Goal: Information Seeking & Learning: Learn about a topic

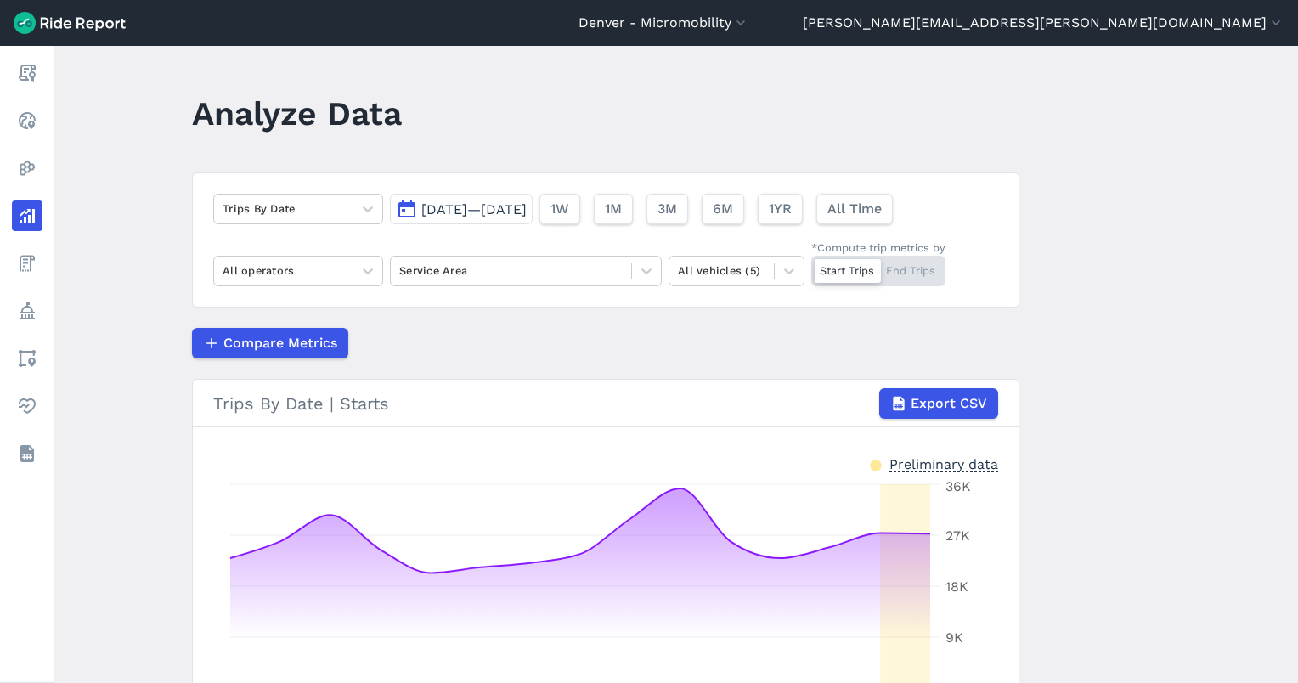
click at [527, 212] on span "[DATE]—[DATE]" at bounding box center [473, 209] width 105 height 16
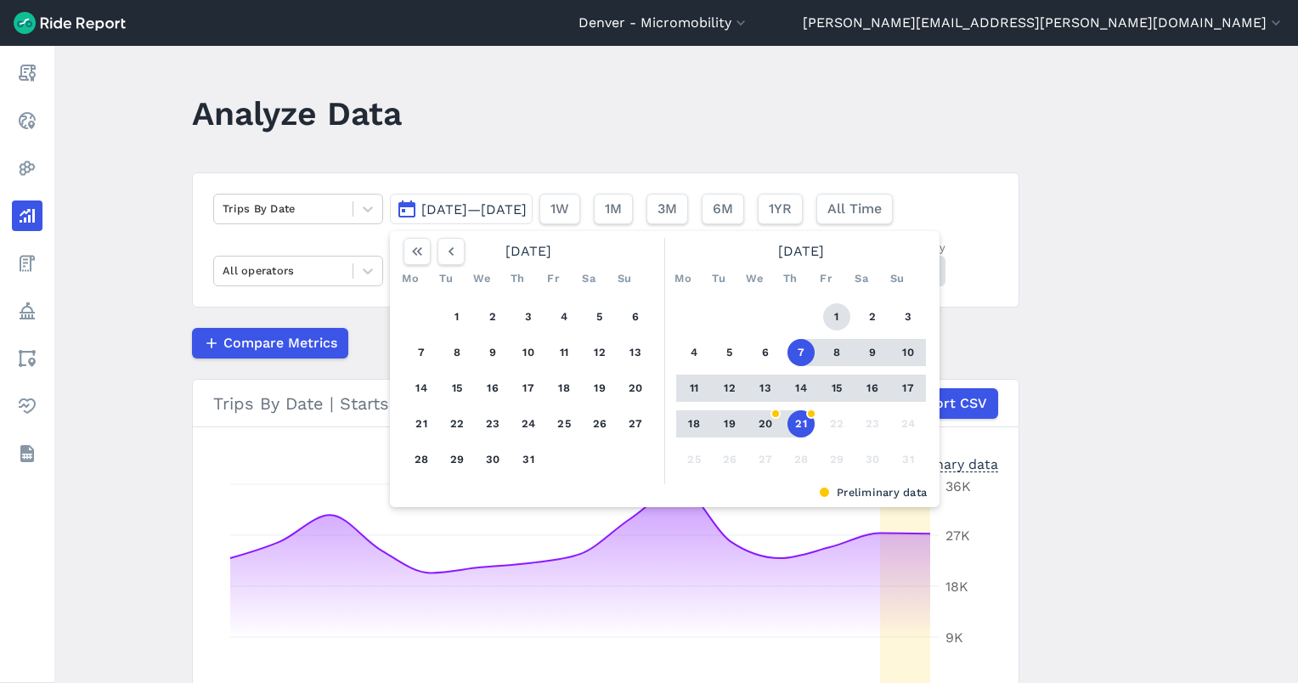
click at [827, 319] on button "1" at bounding box center [836, 316] width 27 height 27
click at [802, 416] on button "21" at bounding box center [800, 423] width 27 height 27
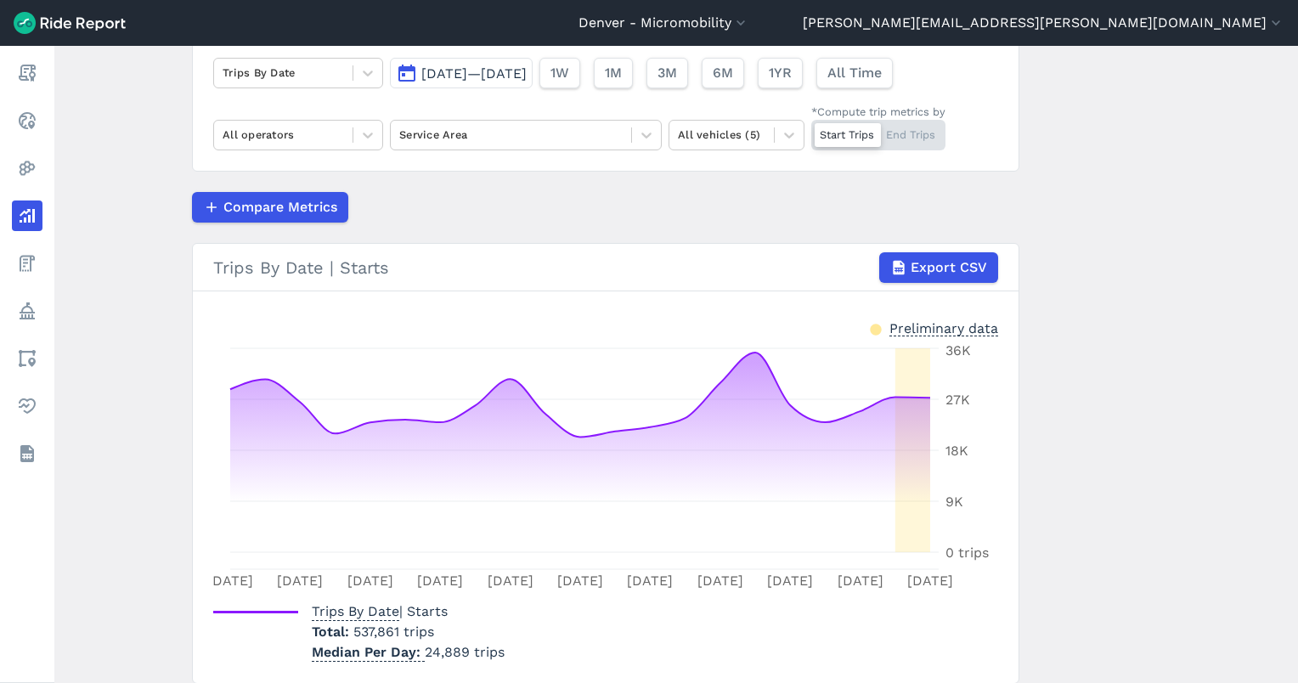
scroll to position [138, 0]
click at [687, 82] on button "3M" at bounding box center [667, 71] width 42 height 31
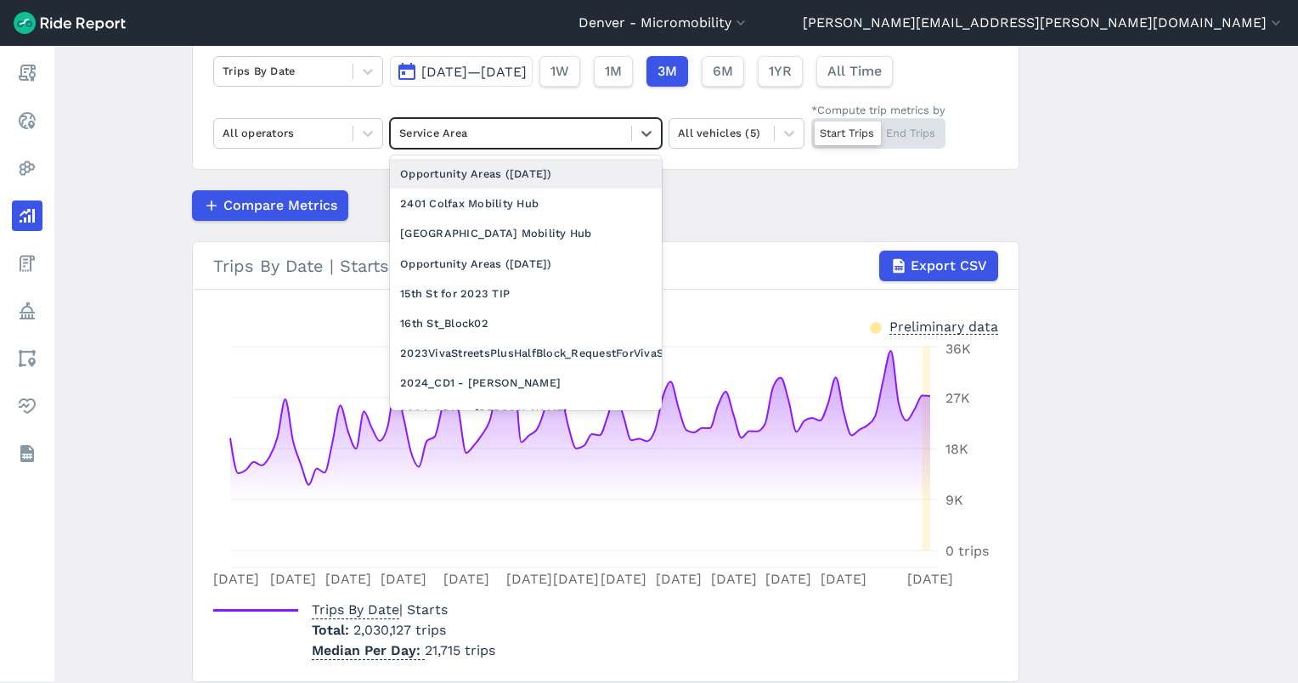
click at [419, 133] on div at bounding box center [510, 133] width 223 height 20
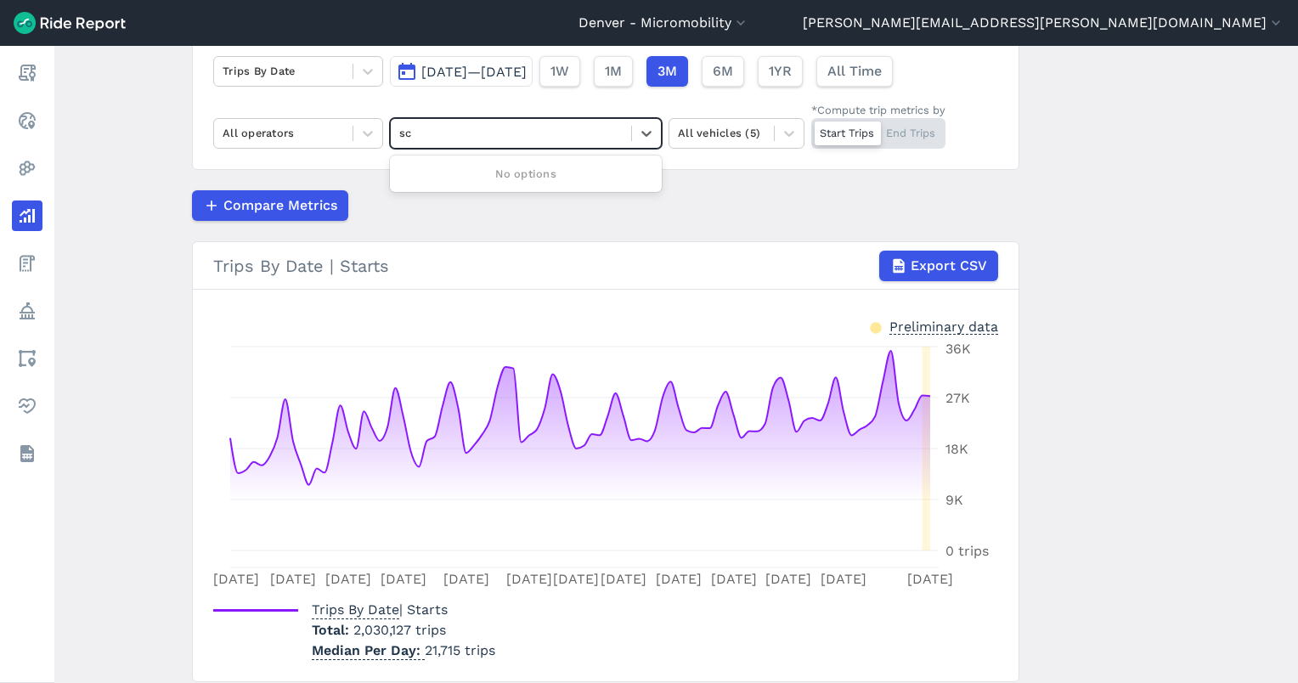
type input "s"
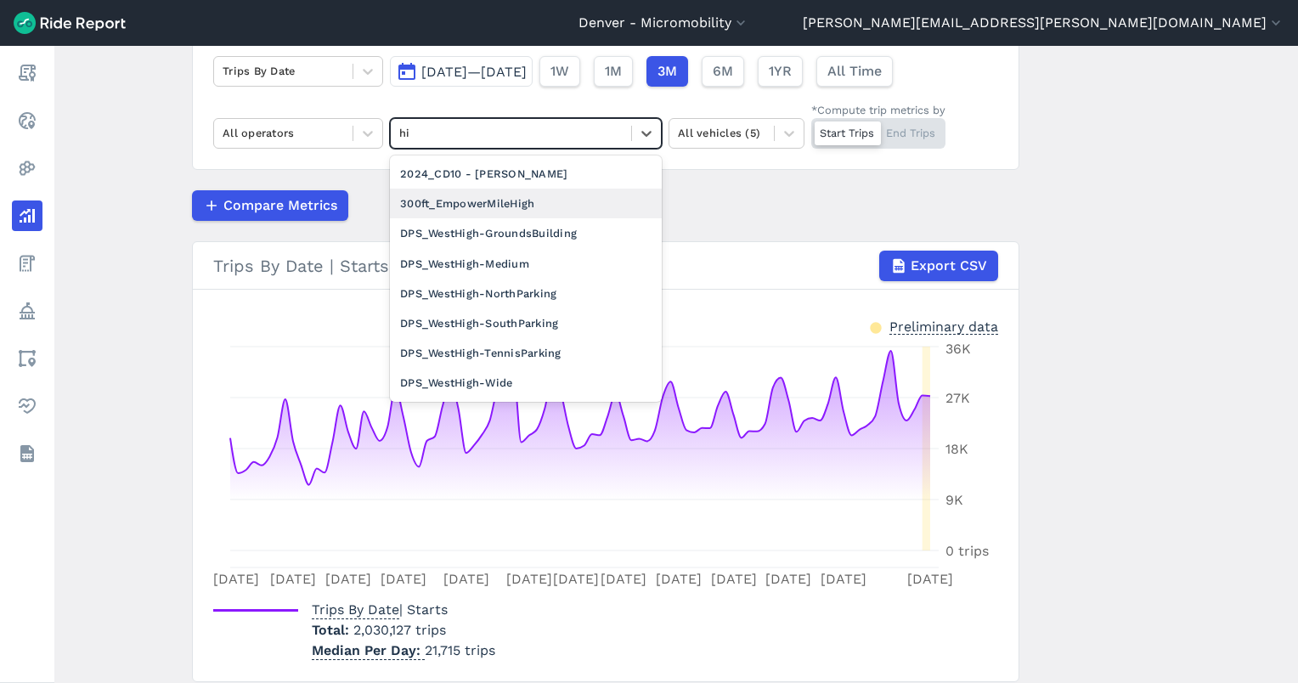
type input "h"
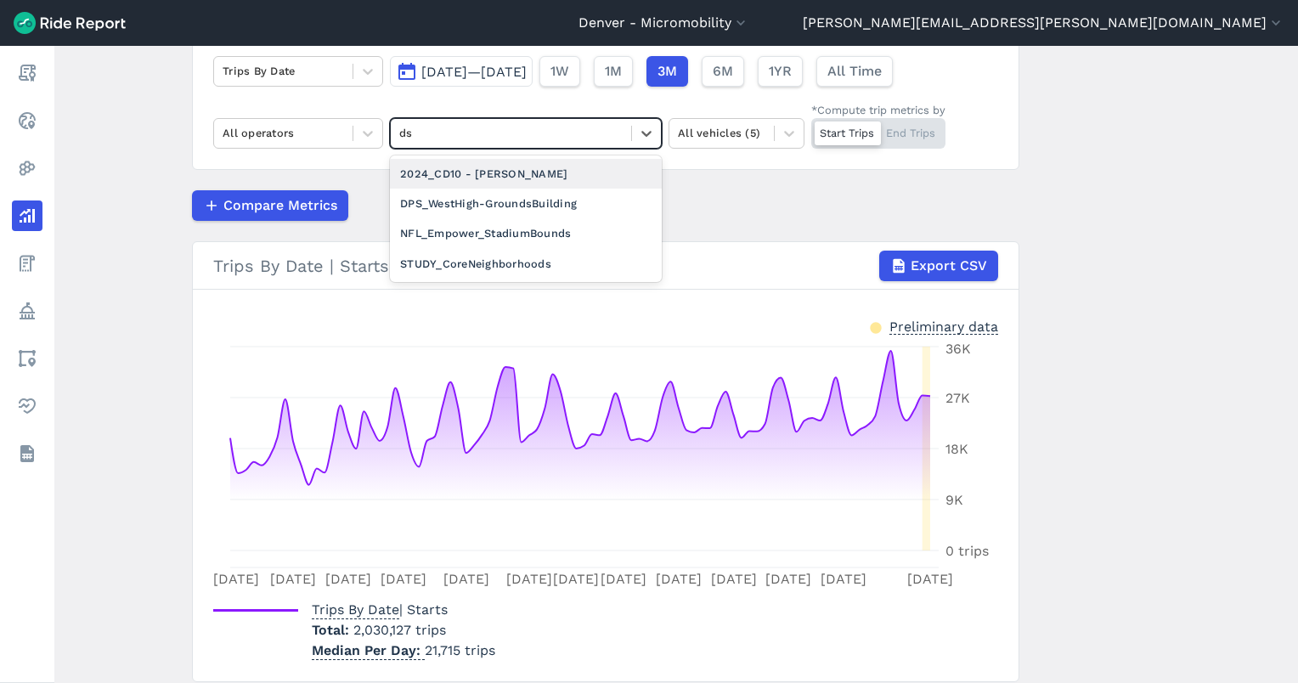
type input "d"
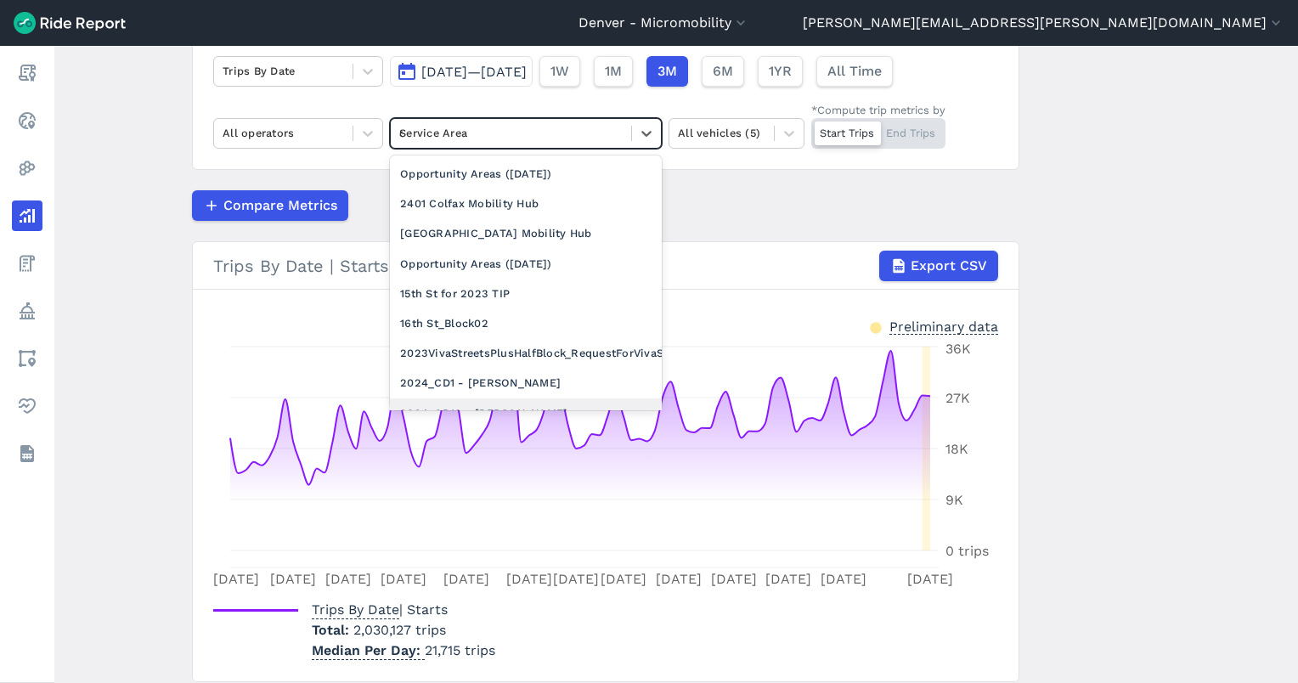
type input "dps"
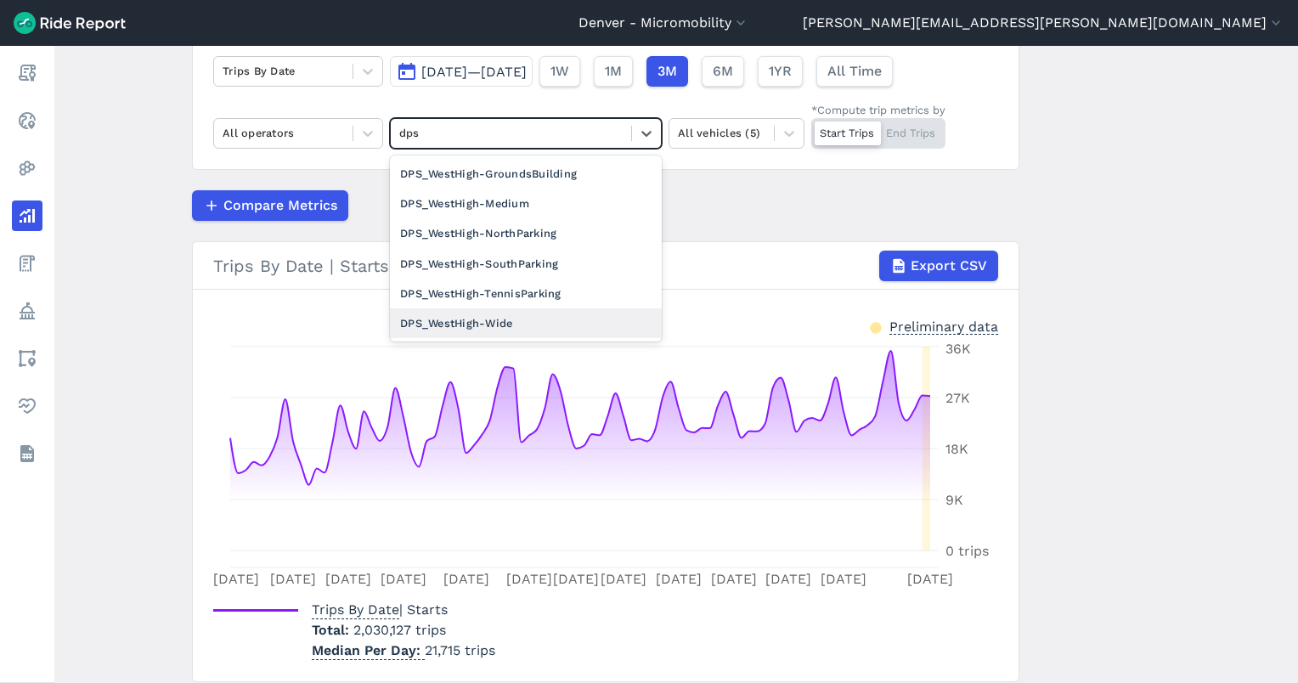
click at [503, 321] on div "DPS_WestHigh-Wide" at bounding box center [526, 323] width 272 height 30
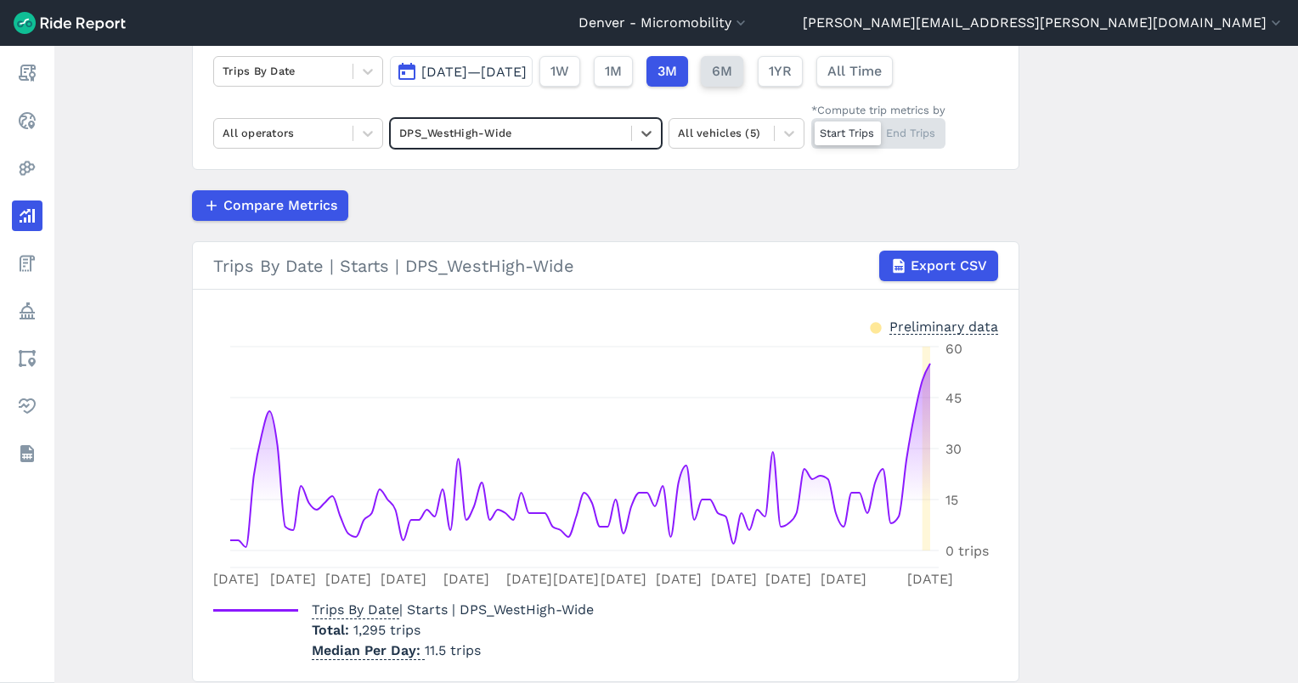
click at [732, 71] on span "6M" at bounding box center [722, 71] width 20 height 20
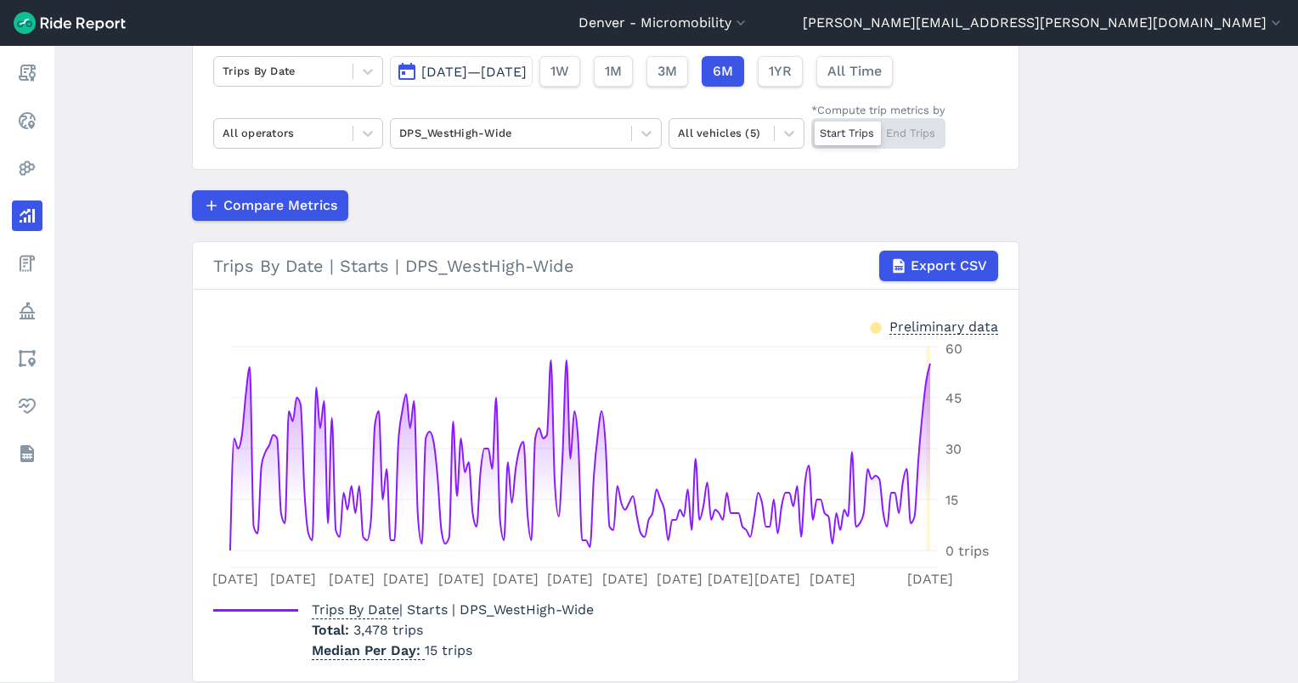
click at [925, 134] on div "Start Trips End Trips" at bounding box center [878, 133] width 134 height 31
click at [811, 129] on input "*Compute trip metrics by Start Trips End Trips" at bounding box center [811, 123] width 0 height 11
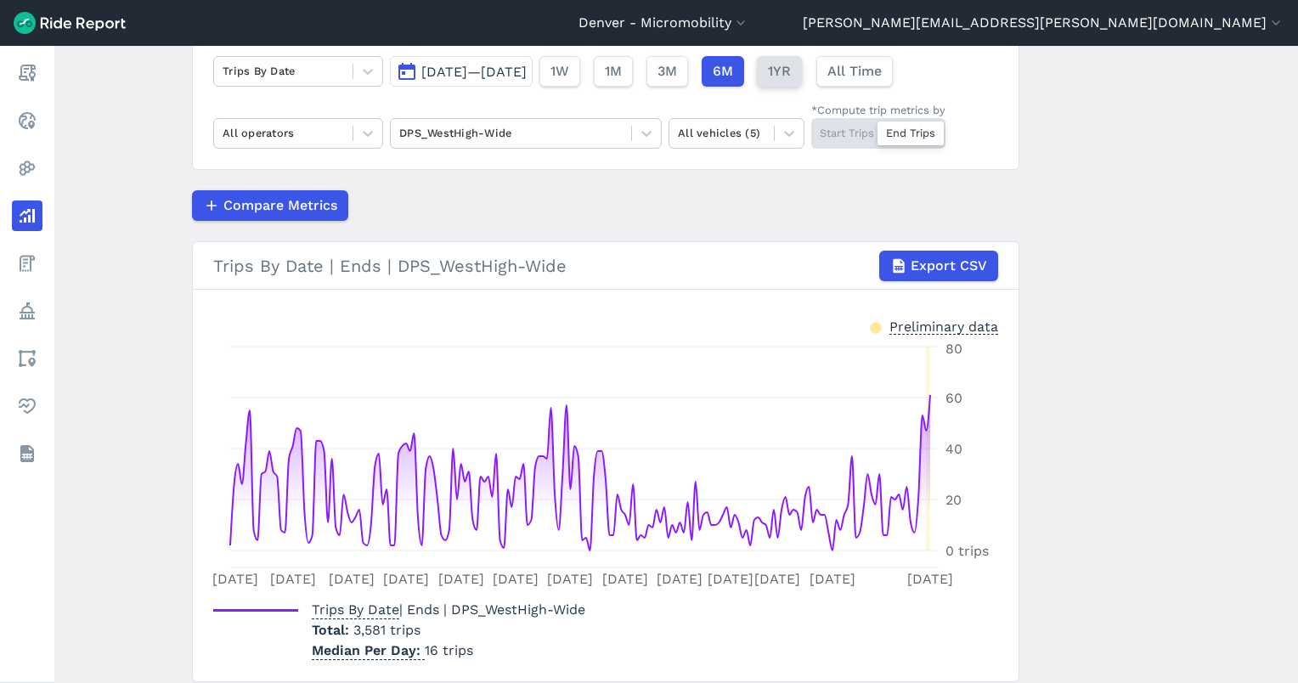
click at [791, 71] on span "1YR" at bounding box center [779, 71] width 23 height 20
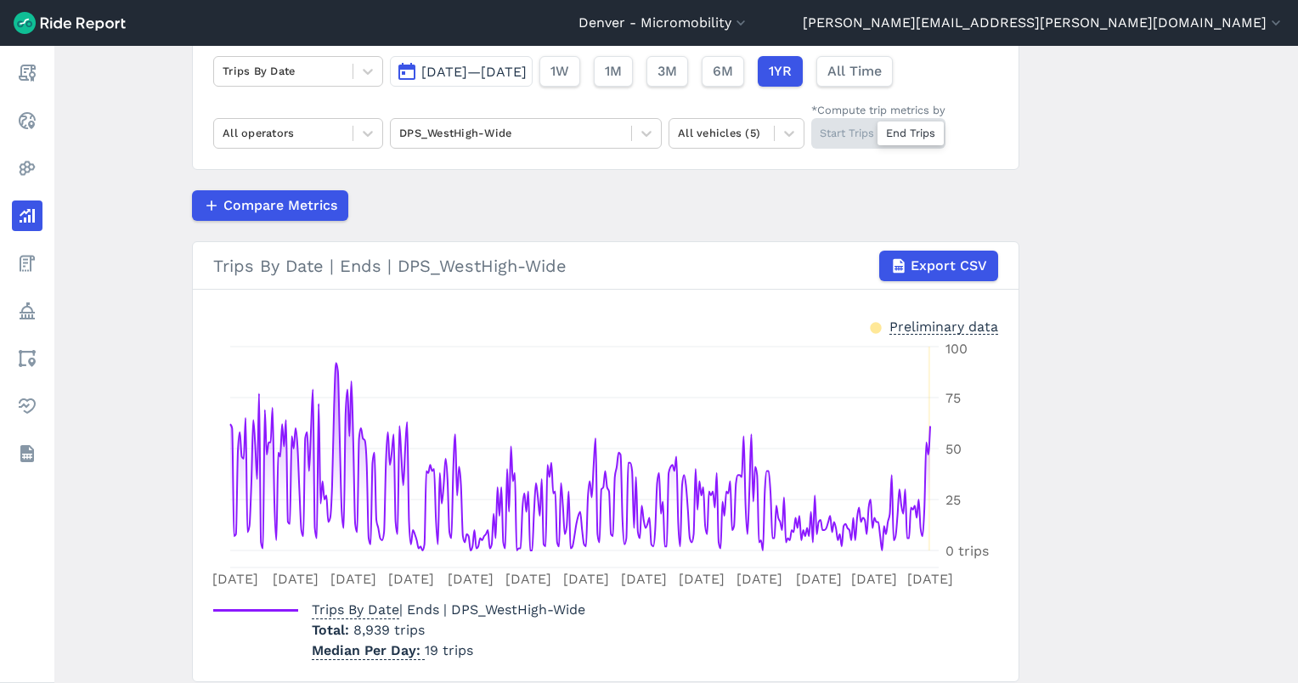
click at [849, 136] on div "Start Trips End Trips" at bounding box center [878, 133] width 134 height 31
click at [811, 129] on input "*Compute trip metrics by Start Trips End Trips" at bounding box center [811, 123] width 0 height 11
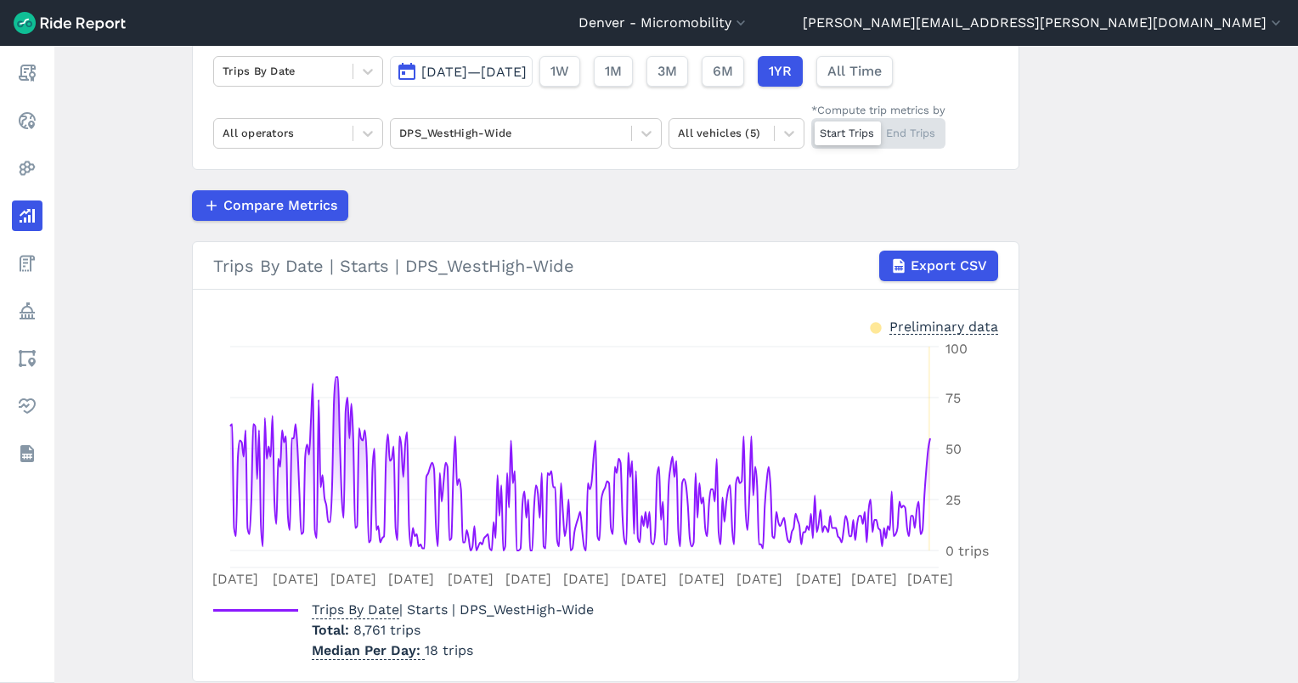
click at [899, 141] on div "Start Trips End Trips" at bounding box center [878, 133] width 134 height 31
click at [811, 129] on input "*Compute trip metrics by Start Trips End Trips" at bounding box center [811, 123] width 0 height 11
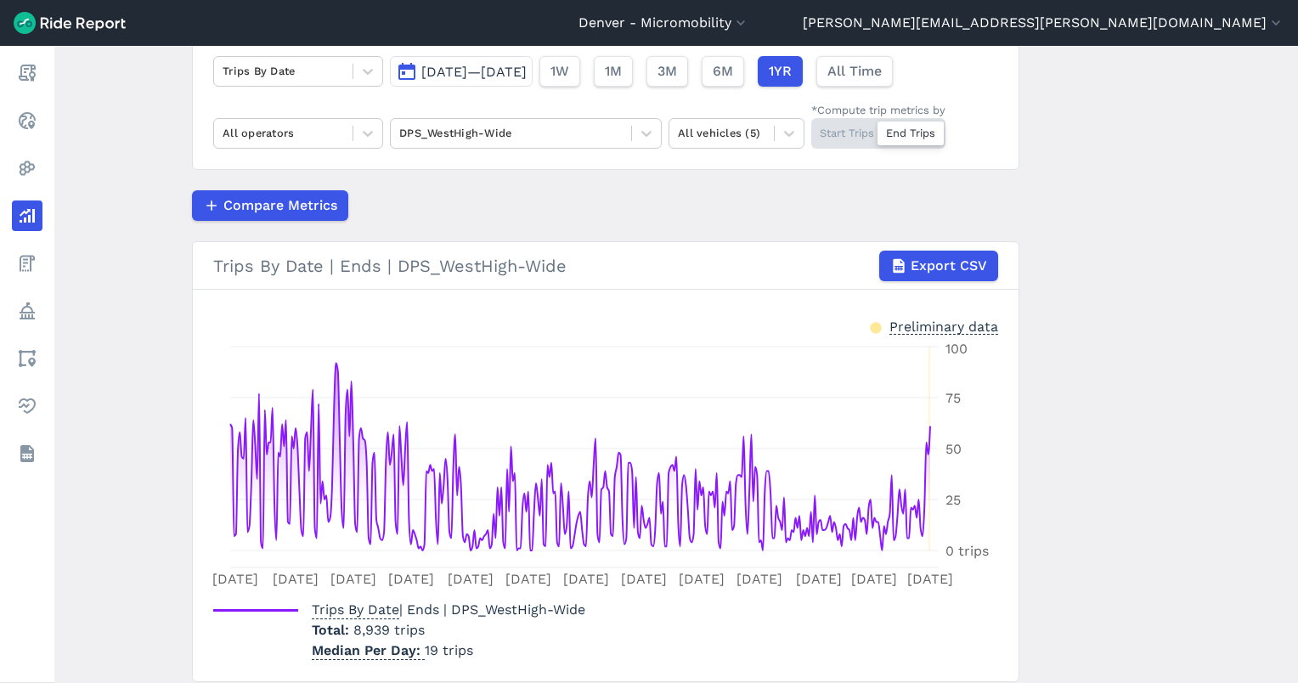
click at [845, 131] on div "Start Trips End Trips" at bounding box center [878, 133] width 134 height 31
click at [811, 129] on input "*Compute trip metrics by Start Trips End Trips" at bounding box center [811, 123] width 0 height 11
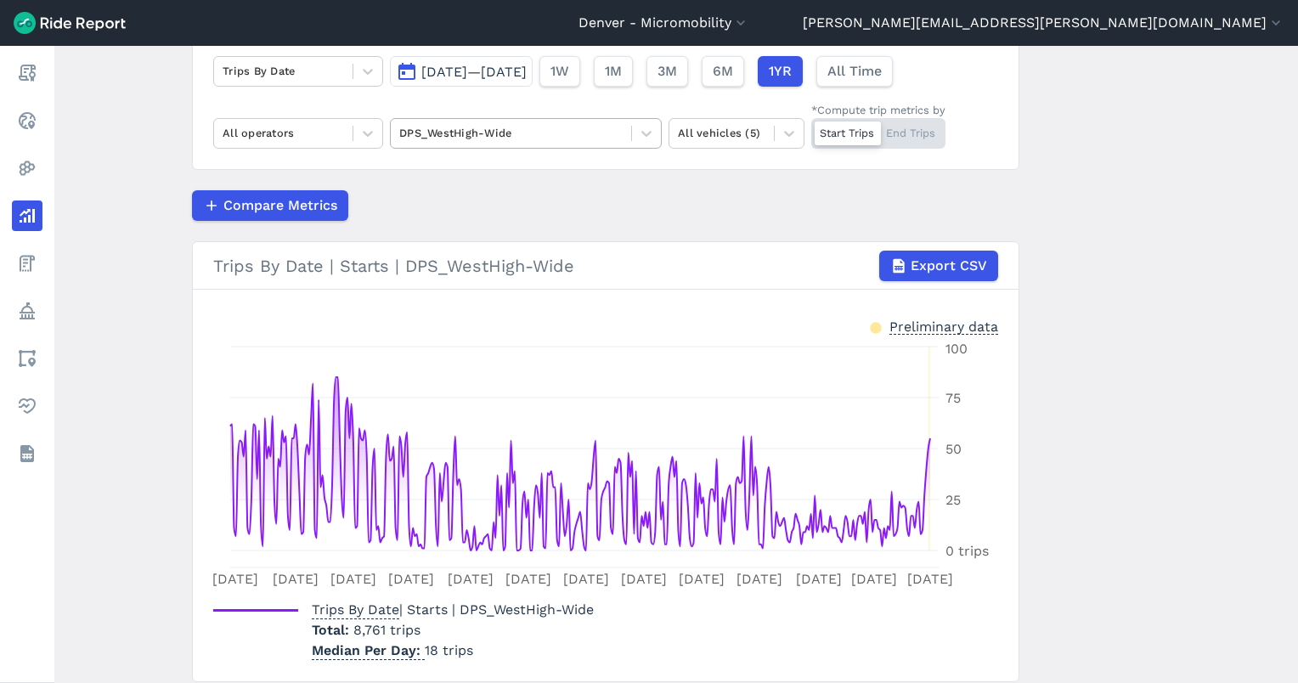
click at [516, 129] on div at bounding box center [510, 133] width 223 height 20
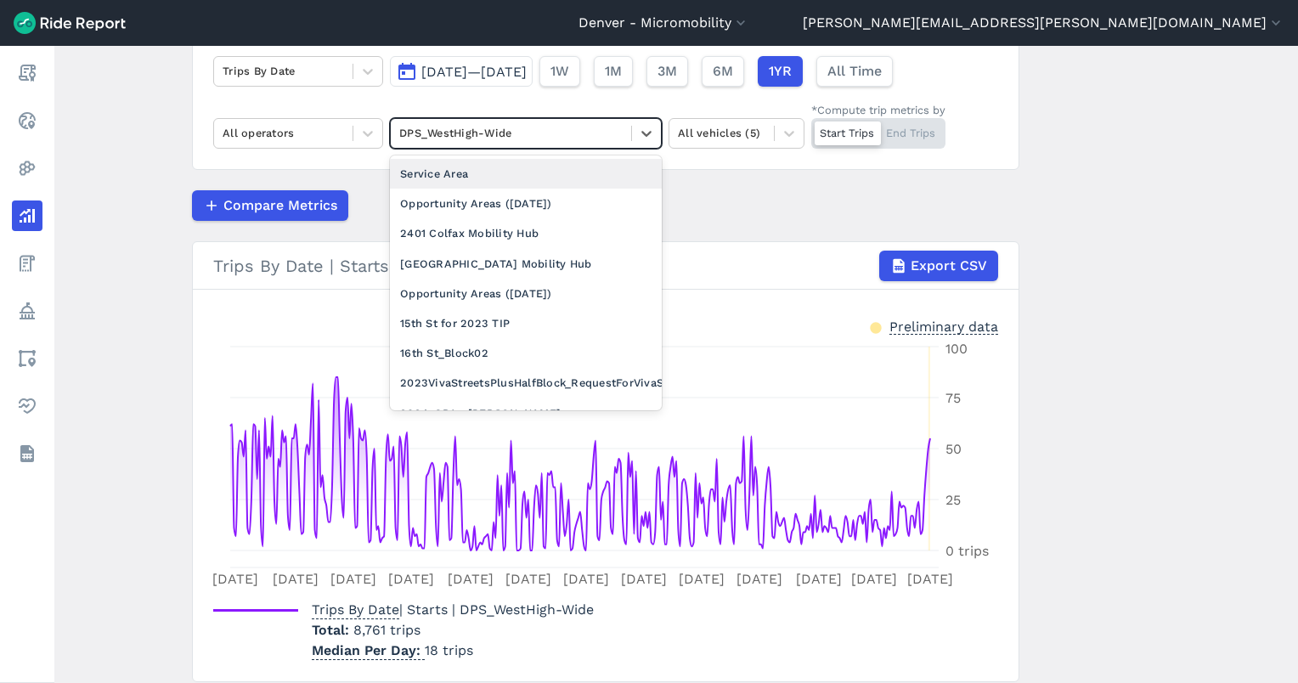
click at [490, 177] on div "Service Area" at bounding box center [526, 174] width 272 height 30
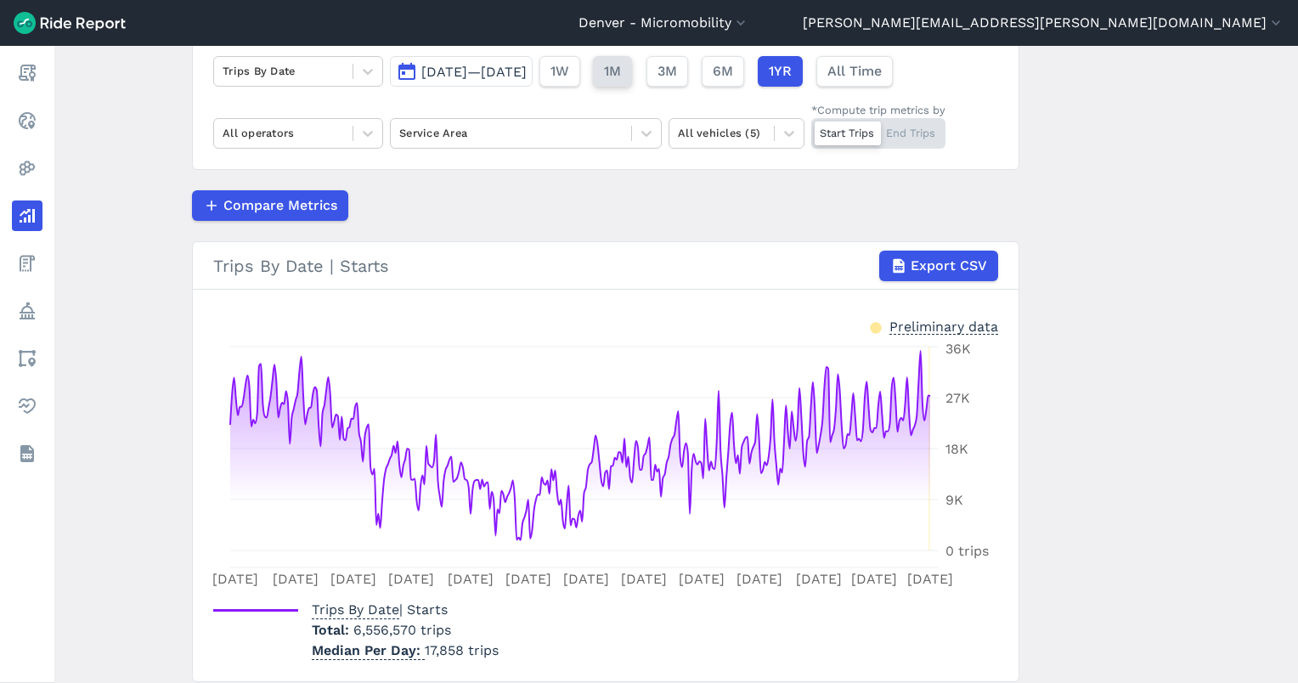
click at [632, 78] on button "1M" at bounding box center [612, 71] width 39 height 31
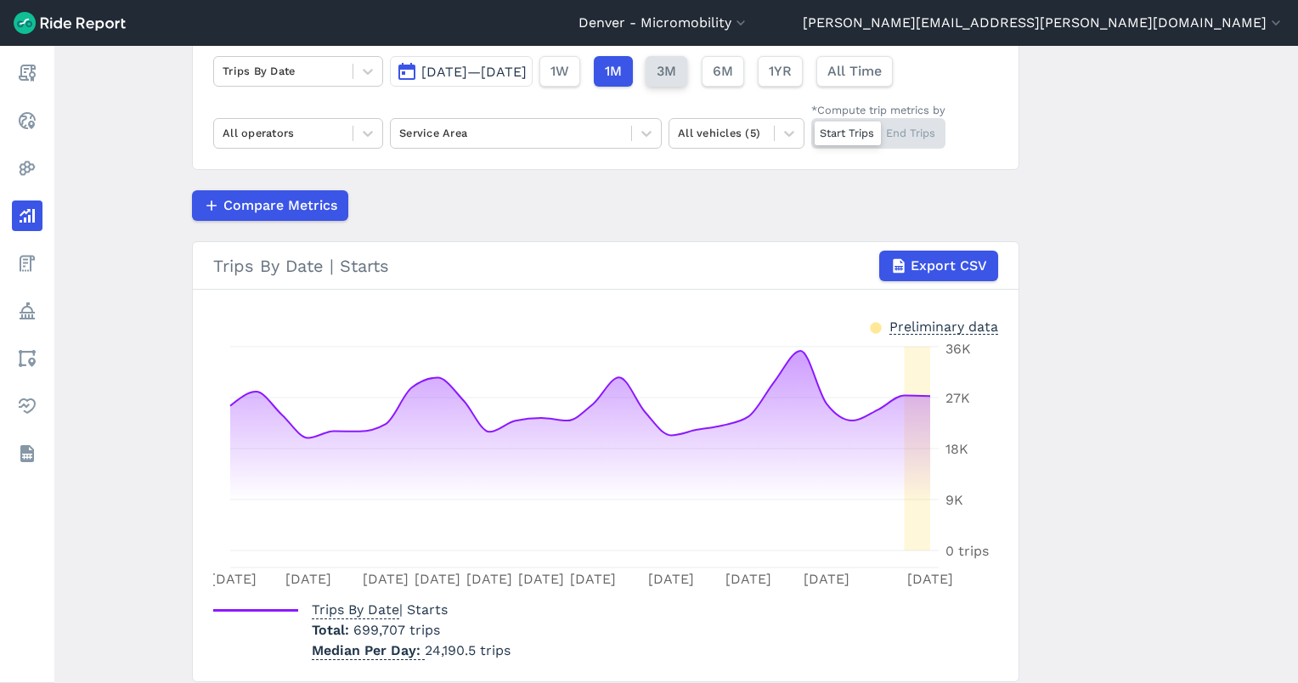
click at [676, 78] on span "3M" at bounding box center [667, 71] width 20 height 20
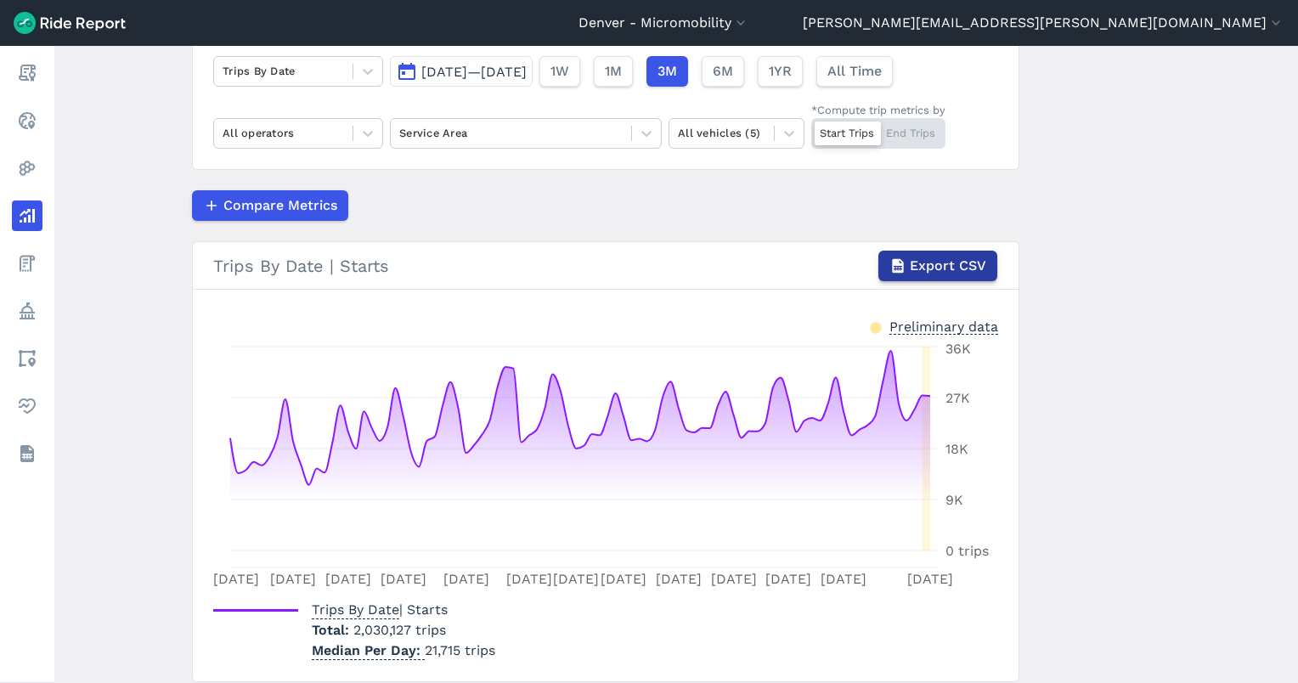
click at [927, 258] on span "Export CSV" at bounding box center [948, 266] width 76 height 20
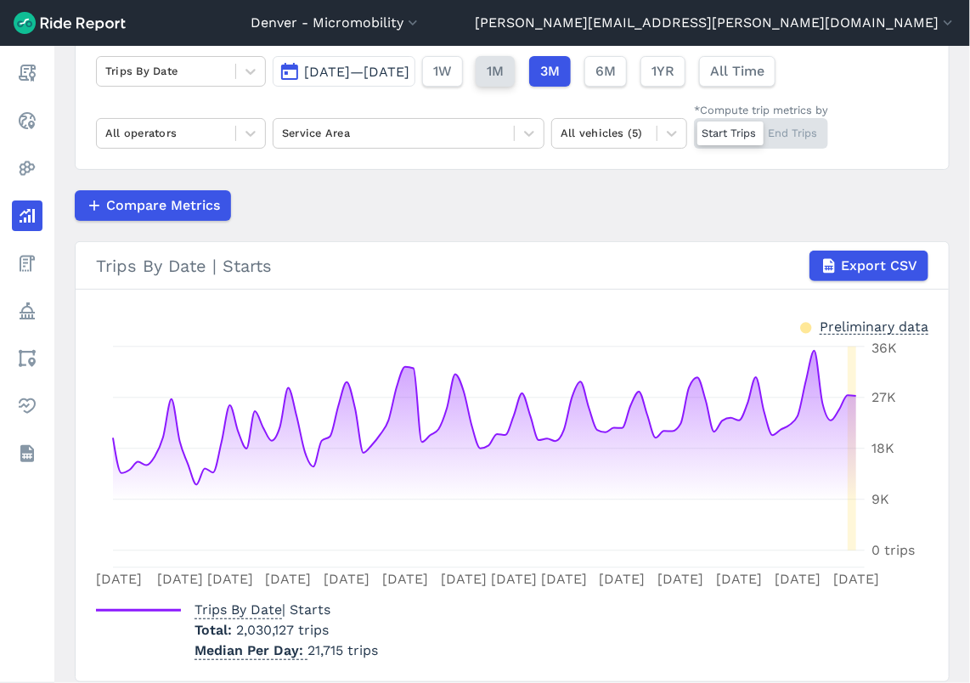
click at [504, 72] on span "1M" at bounding box center [495, 71] width 17 height 20
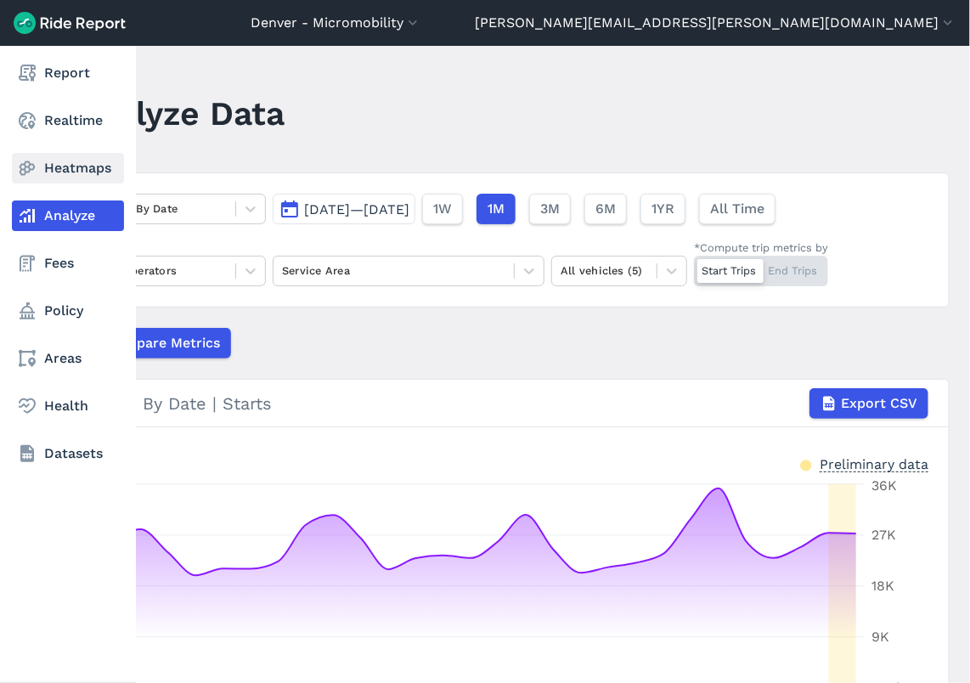
click at [37, 175] on link "Heatmaps" at bounding box center [68, 168] width 112 height 31
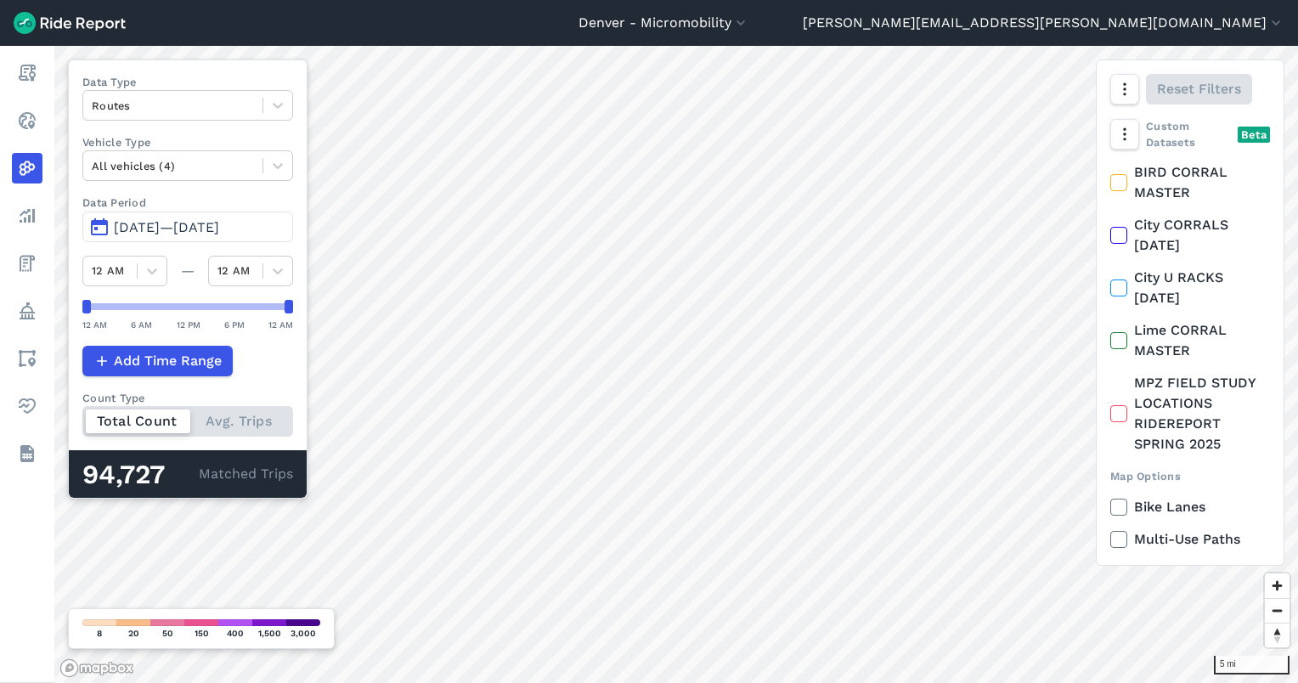
click at [194, 225] on span "[DATE]—[DATE]" at bounding box center [166, 227] width 105 height 16
click at [195, 233] on span "[DATE]—[DATE]" at bounding box center [166, 227] width 105 height 16
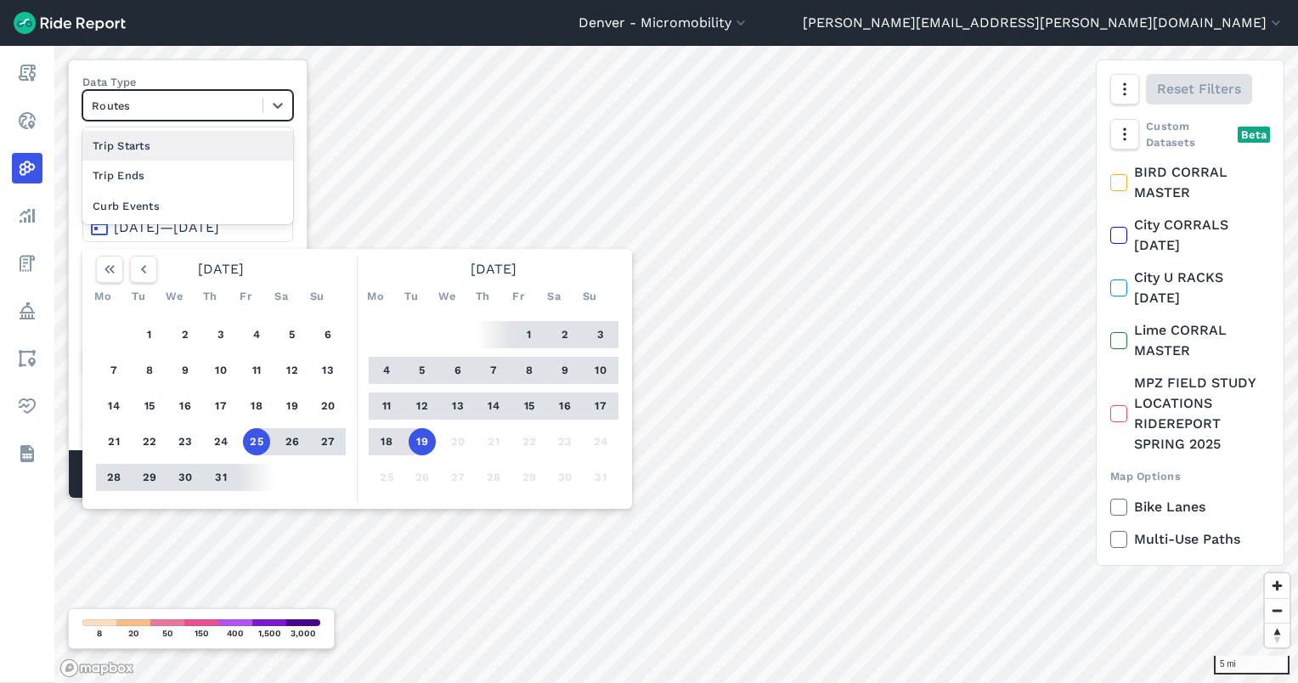
click at [227, 112] on div at bounding box center [173, 106] width 162 height 20
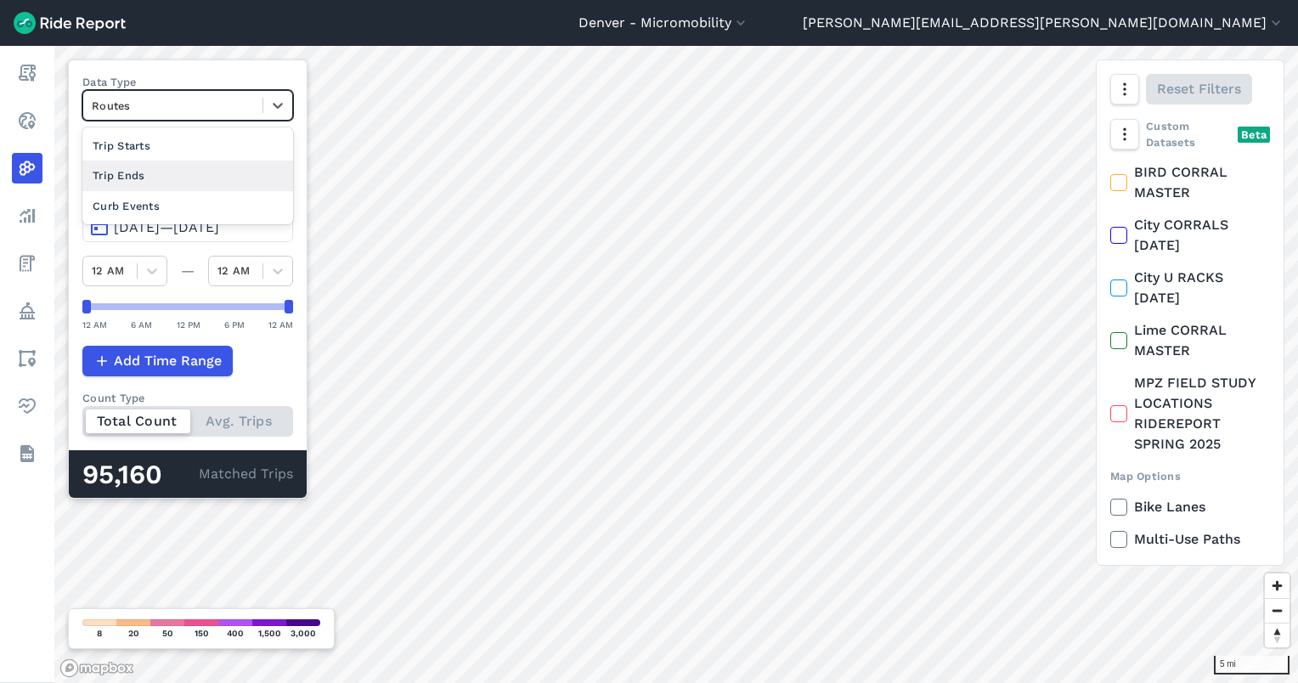
click at [172, 175] on div "Trip Ends" at bounding box center [187, 176] width 211 height 30
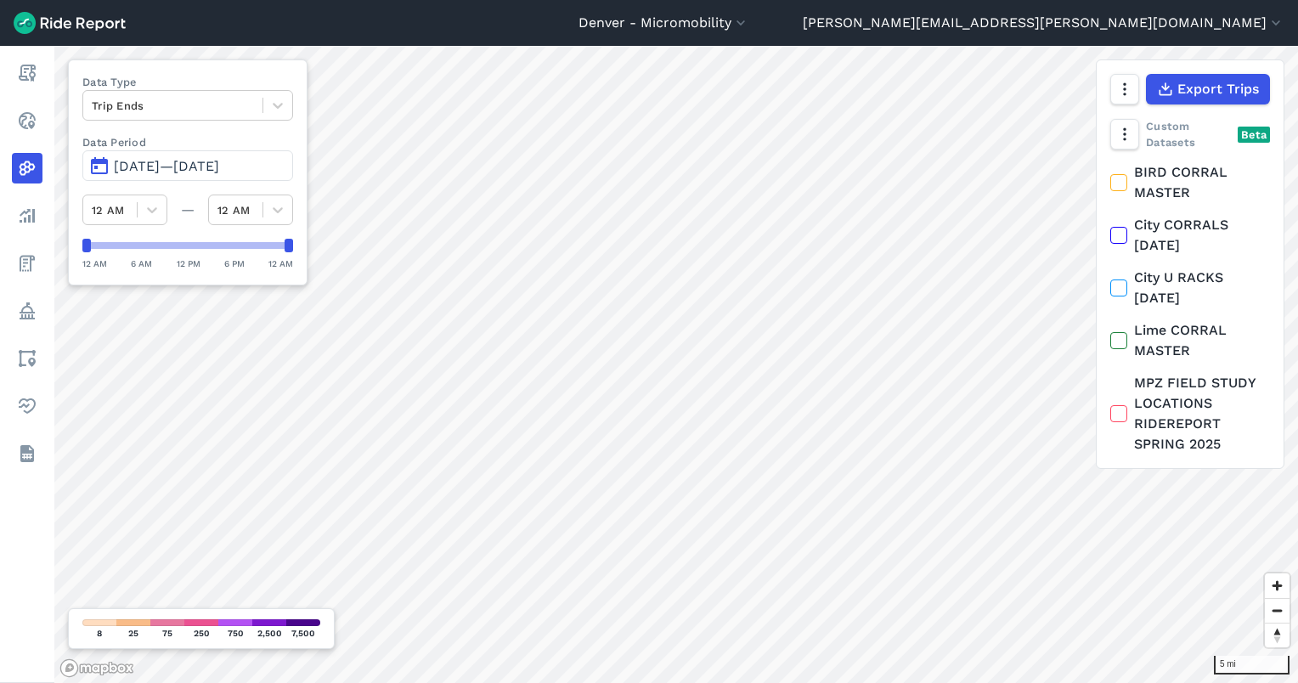
click at [170, 162] on span "[DATE]—[DATE]" at bounding box center [166, 166] width 105 height 16
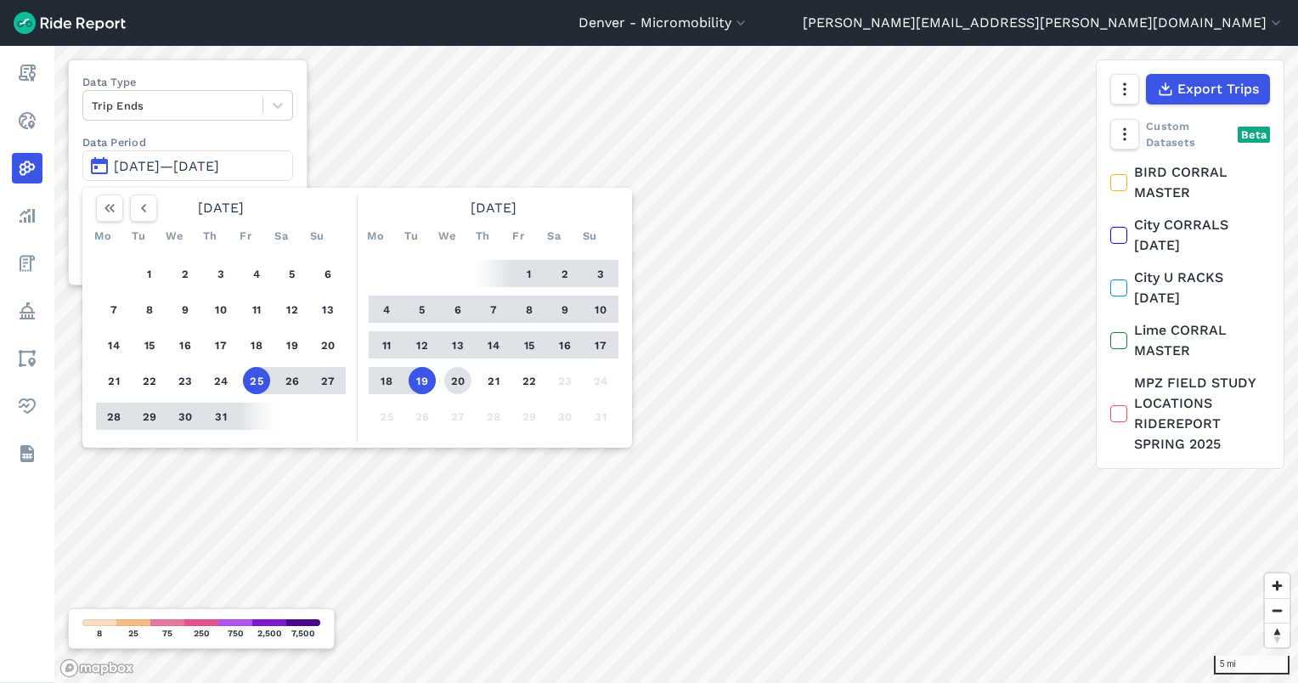
click at [464, 377] on button "20" at bounding box center [457, 380] width 27 height 27
